Goal: Task Accomplishment & Management: Manage account settings

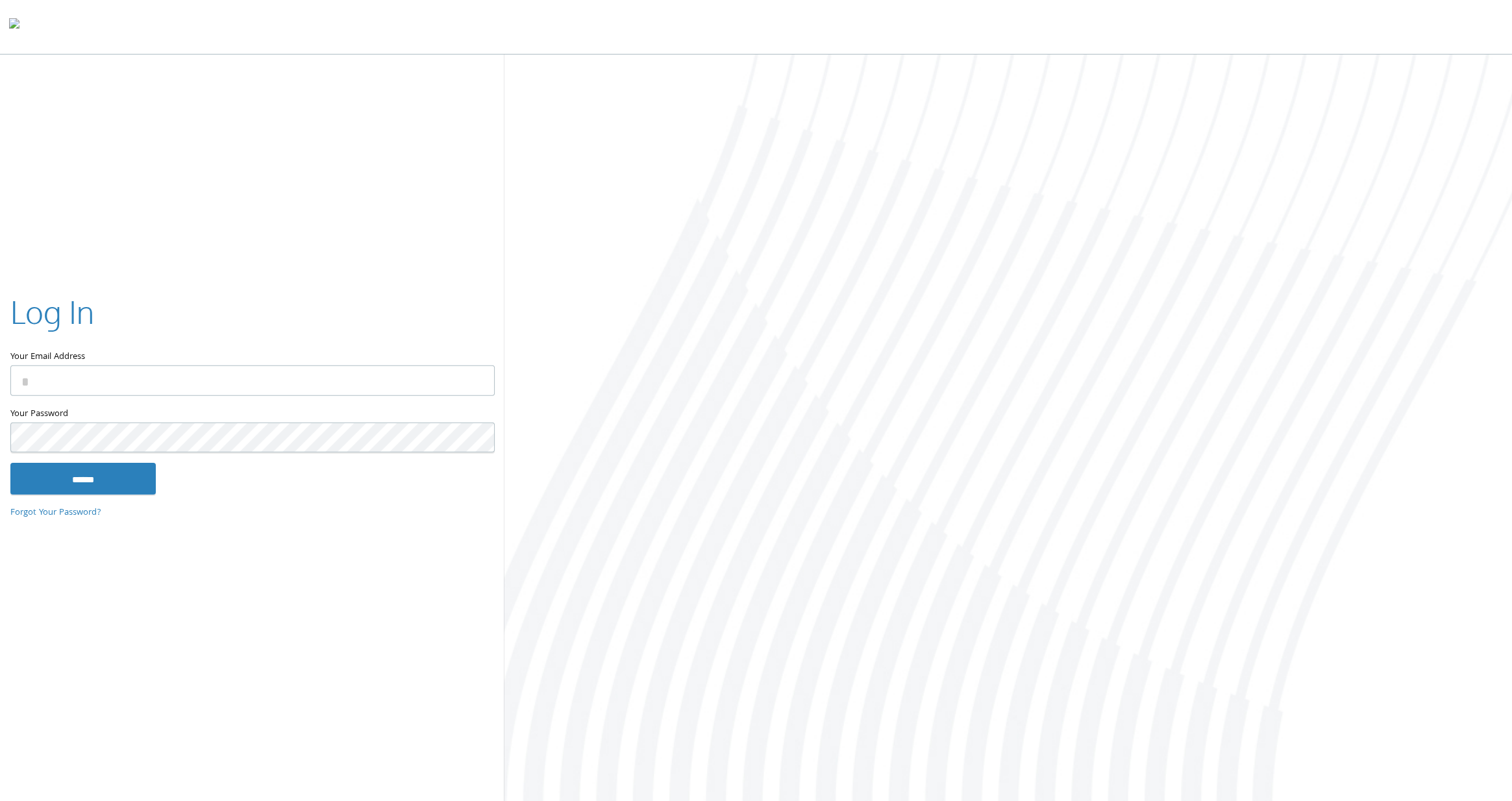
type input "**********"
click at [88, 479] on input "******" at bounding box center [83, 478] width 146 height 31
